Goal: Task Accomplishment & Management: Use online tool/utility

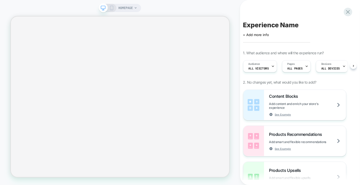
click at [134, 8] on icon at bounding box center [135, 7] width 3 height 3
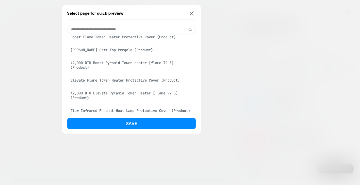
scroll to position [234, 0]
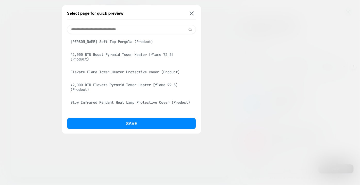
click at [100, 47] on div "[PERSON_NAME] Soft Top Pergola (Product)" at bounding box center [131, 42] width 129 height 10
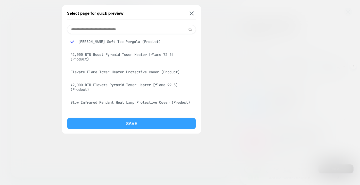
click at [147, 124] on button "Save" at bounding box center [131, 123] width 129 height 11
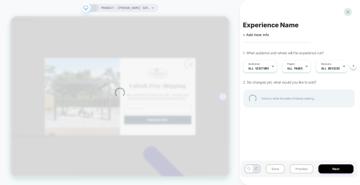
scroll to position [0, 0]
click at [303, 66] on div "PRODUCT: [PERSON_NAME] Soft Top Pergola PRODUCT: [PERSON_NAME] Soft Top Pergola…" at bounding box center [180, 92] width 360 height 185
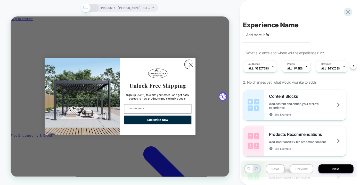
scroll to position [0, 0]
click at [304, 68] on icon at bounding box center [305, 66] width 3 height 3
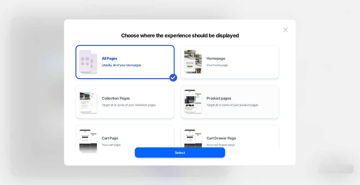
click at [229, 103] on span "Target all or some of your product pages" at bounding box center [233, 105] width 52 height 5
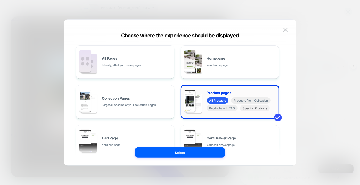
click at [261, 109] on span "Specific Products" at bounding box center [255, 108] width 30 height 6
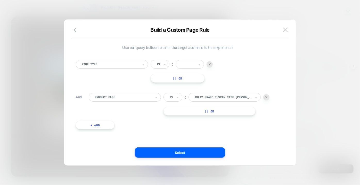
scroll to position [0, 0]
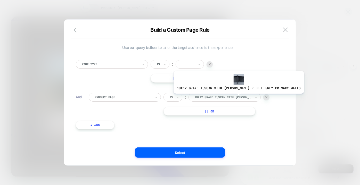
click at [227, 97] on div at bounding box center [222, 97] width 57 height 5
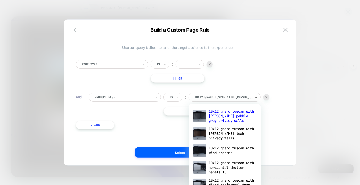
click at [267, 96] on img at bounding box center [266, 97] width 2 height 2
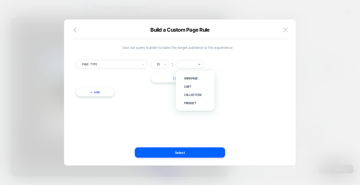
click at [193, 64] on div at bounding box center [187, 64] width 13 height 5
click at [191, 101] on div "Product" at bounding box center [197, 103] width 33 height 8
click at [105, 94] on button "+ And" at bounding box center [95, 92] width 39 height 9
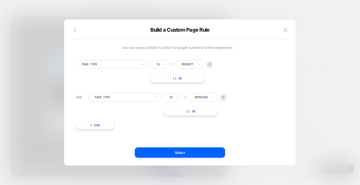
click at [122, 95] on div at bounding box center [123, 97] width 57 height 5
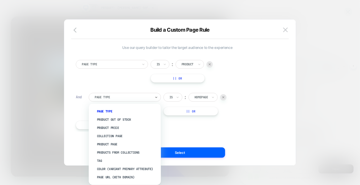
click at [192, 63] on div at bounding box center [187, 64] width 13 height 5
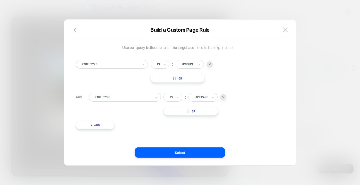
click at [117, 97] on div at bounding box center [123, 97] width 57 height 5
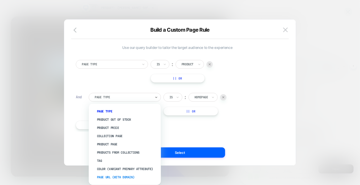
click at [126, 178] on div "Page Url (WITH DOMAIN)" at bounding box center [127, 177] width 67 height 8
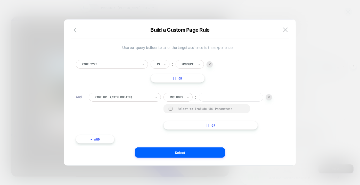
paste input "**********"
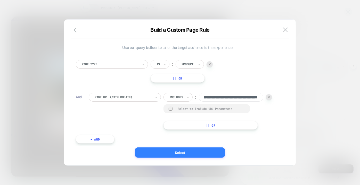
type input "**********"
click at [207, 155] on button "Select" at bounding box center [180, 153] width 90 height 10
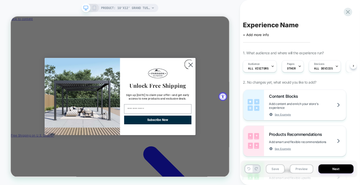
scroll to position [0, 1]
click at [151, 8] on icon at bounding box center [152, 7] width 3 height 3
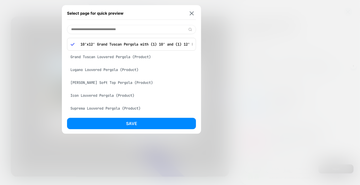
click at [103, 85] on div "[PERSON_NAME] Soft Top Pergola (Product)" at bounding box center [131, 83] width 129 height 10
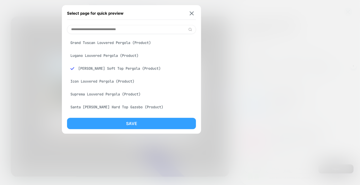
click at [134, 122] on button "Save" at bounding box center [131, 123] width 129 height 11
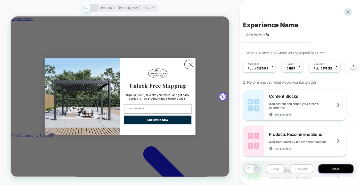
click at [297, 70] on div at bounding box center [298, 67] width 3 height 12
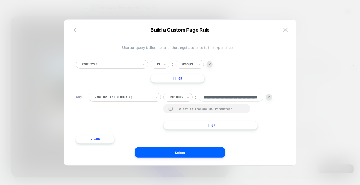
scroll to position [0, 0]
click at [285, 30] on img at bounding box center [285, 30] width 5 height 4
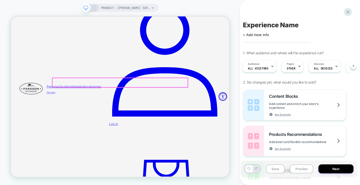
scroll to position [492, 0]
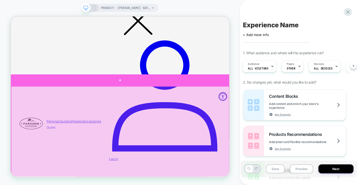
click at [157, 100] on div at bounding box center [156, 100] width 291 height 15
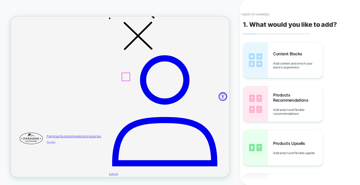
scroll to position [467, 0]
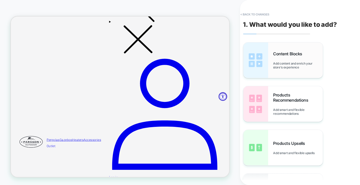
click at [300, 65] on span "Add content and enrich your store's experience" at bounding box center [297, 66] width 49 height 8
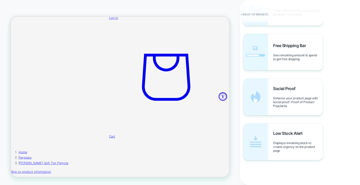
scroll to position [602, 0]
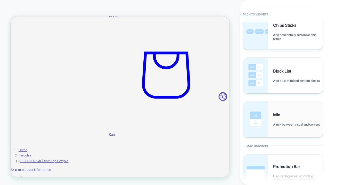
scroll to position [351, 0]
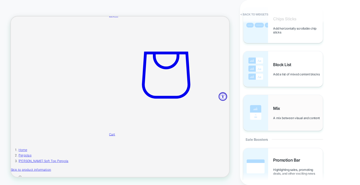
click at [287, 123] on div "Mix A mix between visual and content" at bounding box center [282, 113] width 79 height 36
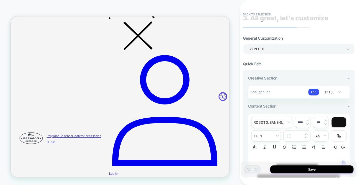
scroll to position [0, 0]
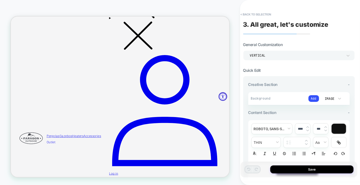
click at [308, 57] on div "Vertical" at bounding box center [296, 55] width 98 height 5
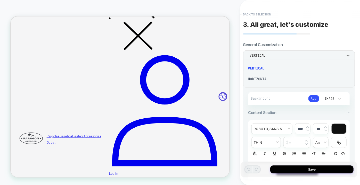
click at [294, 81] on div "Horizontal" at bounding box center [298, 79] width 107 height 11
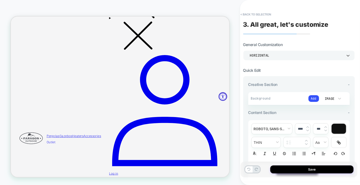
click at [289, 55] on div "Horizontal" at bounding box center [296, 55] width 93 height 4
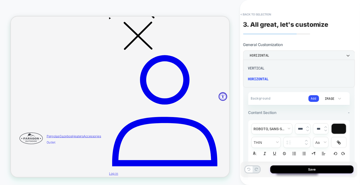
click at [279, 66] on div "Vertical" at bounding box center [298, 68] width 107 height 11
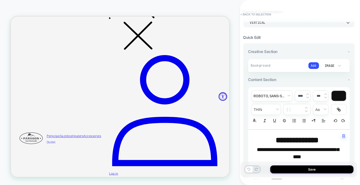
scroll to position [47, 0]
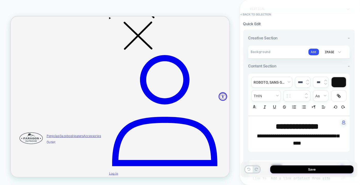
click at [308, 48] on div "Add" at bounding box center [313, 52] width 10 height 8
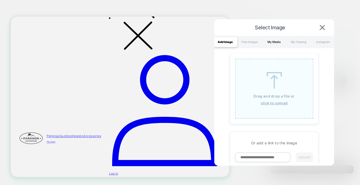
click at [275, 42] on div "My Media" at bounding box center [274, 42] width 24 height 10
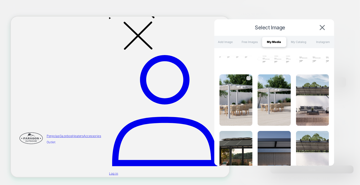
scroll to position [378, 0]
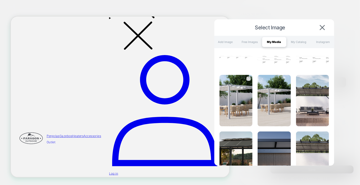
click at [241, 107] on img at bounding box center [235, 101] width 33 height 52
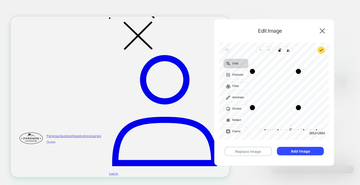
drag, startPoint x: 323, startPoint y: 107, endPoint x: 296, endPoint y: 109, distance: 27.1
click at [296, 109] on div "Drag corner br" at bounding box center [297, 107] width 5 height 5
drag, startPoint x: 285, startPoint y: 97, endPoint x: 272, endPoint y: 98, distance: 12.4
click at [272, 98] on div "Recenter" at bounding box center [288, 89] width 72 height 62
click at [294, 154] on button "Add Image" at bounding box center [300, 151] width 47 height 8
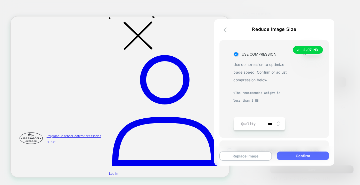
click at [300, 155] on button "Confirm" at bounding box center [303, 156] width 52 height 8
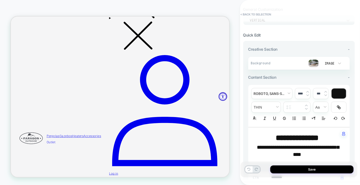
scroll to position [0, 0]
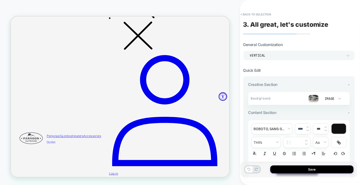
click at [349, 84] on div "**********" at bounding box center [299, 184] width 112 height 217
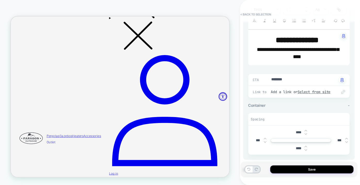
scroll to position [175, 0]
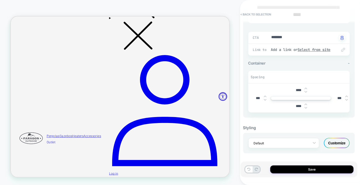
click at [334, 142] on div "Customize" at bounding box center [336, 143] width 26 height 10
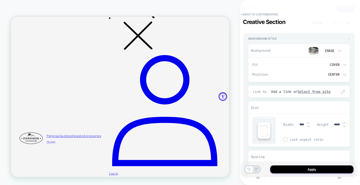
scroll to position [0, 0]
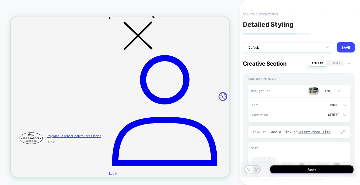
click at [265, 14] on button "< Back to customization" at bounding box center [259, 14] width 42 height 8
type textarea "*"
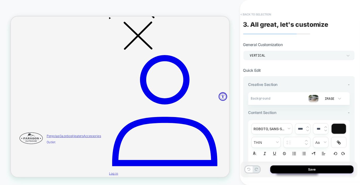
click at [259, 13] on button "< Back to selection" at bounding box center [256, 14] width 36 height 8
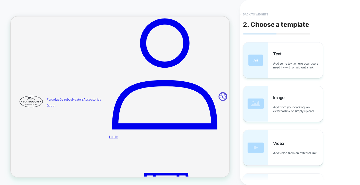
click at [250, 13] on button "< Back to widgets" at bounding box center [254, 14] width 33 height 8
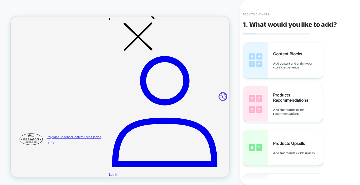
scroll to position [468, 0]
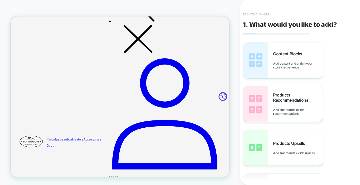
click at [244, 15] on button "< Back to changes" at bounding box center [255, 14] width 34 height 8
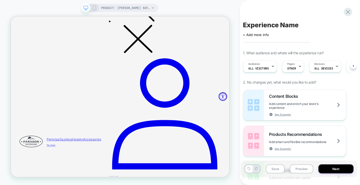
scroll to position [0, 0]
